Goal: Find specific page/section: Find specific page/section

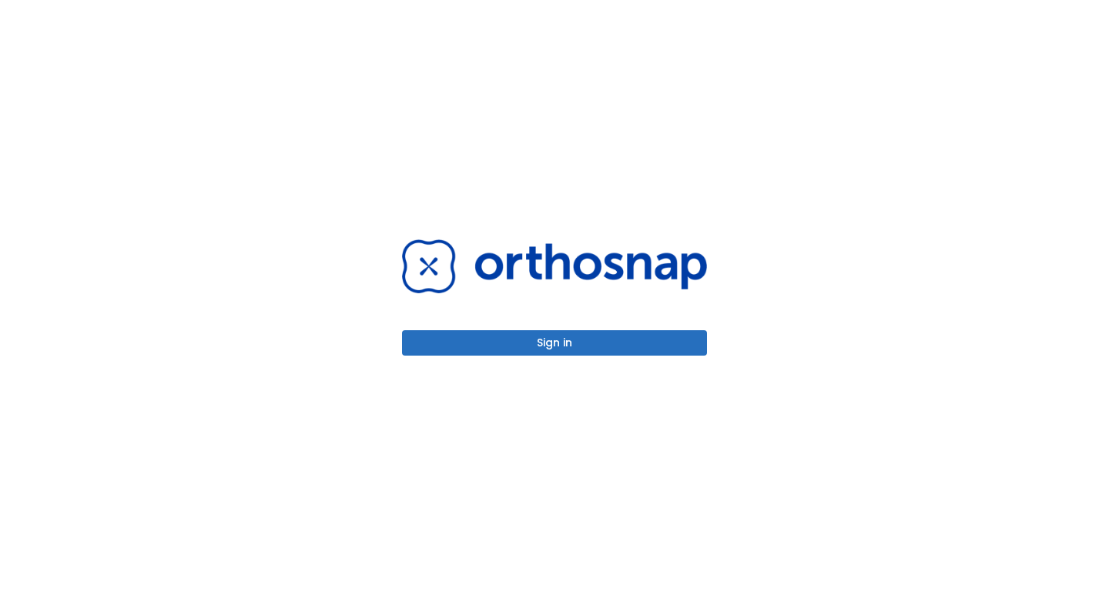
click at [560, 343] on button "Sign in" at bounding box center [554, 342] width 305 height 25
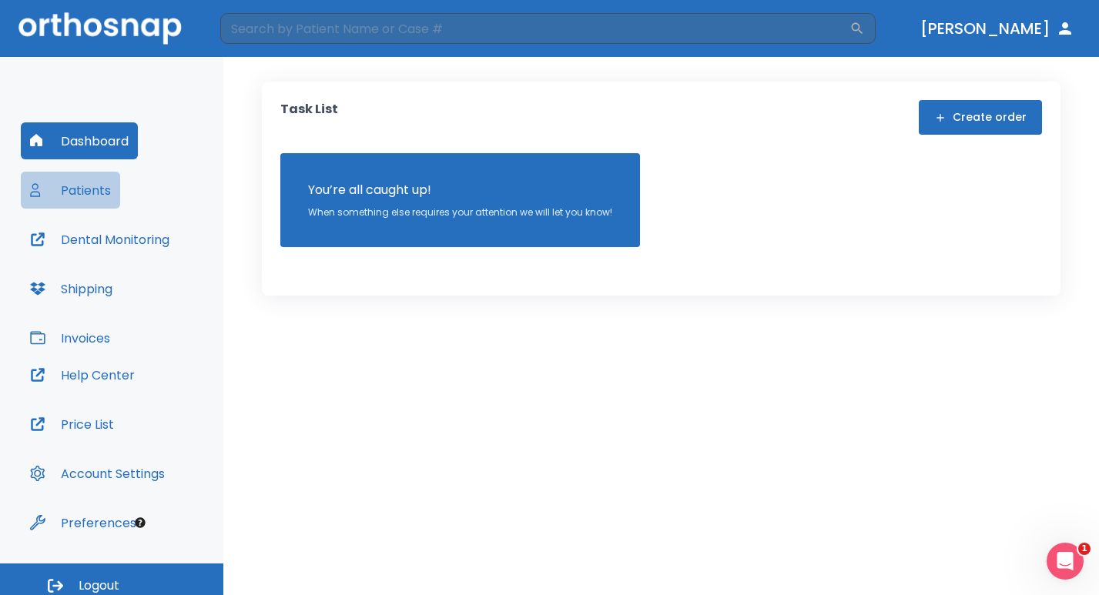
click at [83, 190] on button "Patients" at bounding box center [70, 190] width 99 height 37
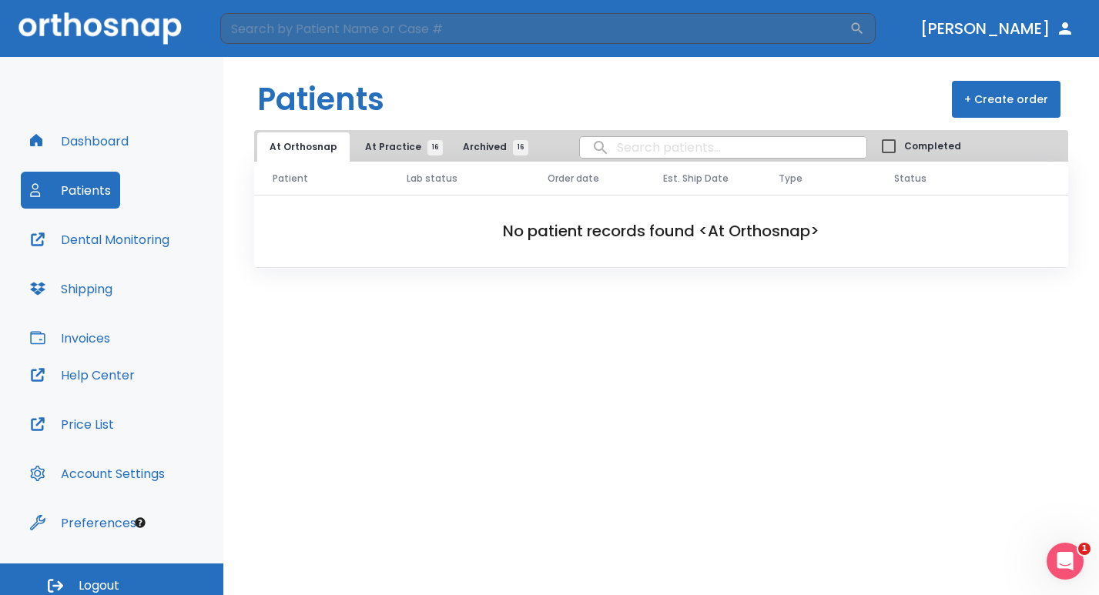
click at [383, 151] on span "At Practice 16" at bounding box center [400, 147] width 70 height 14
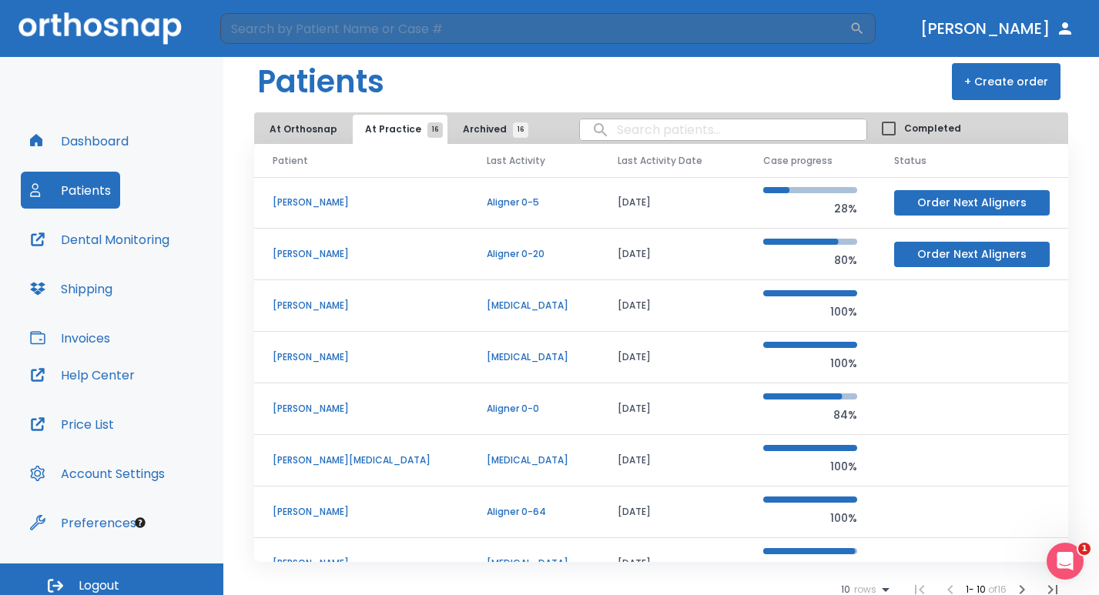
scroll to position [28, 0]
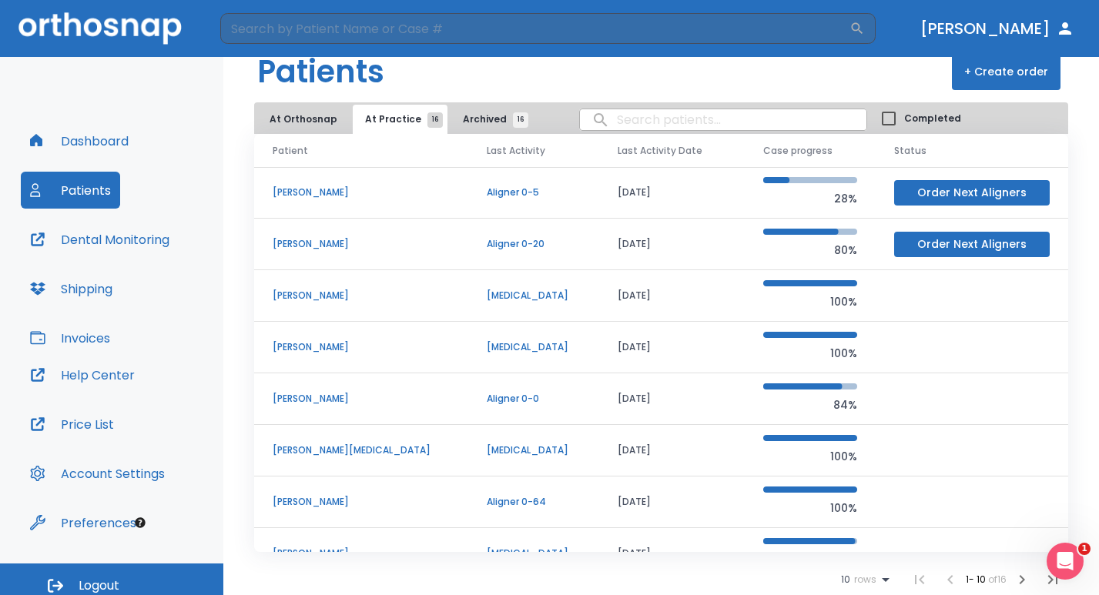
click at [89, 189] on button "Patients" at bounding box center [70, 190] width 99 height 37
click at [79, 188] on button "Patients" at bounding box center [70, 190] width 99 height 37
